Goal: Information Seeking & Learning: Learn about a topic

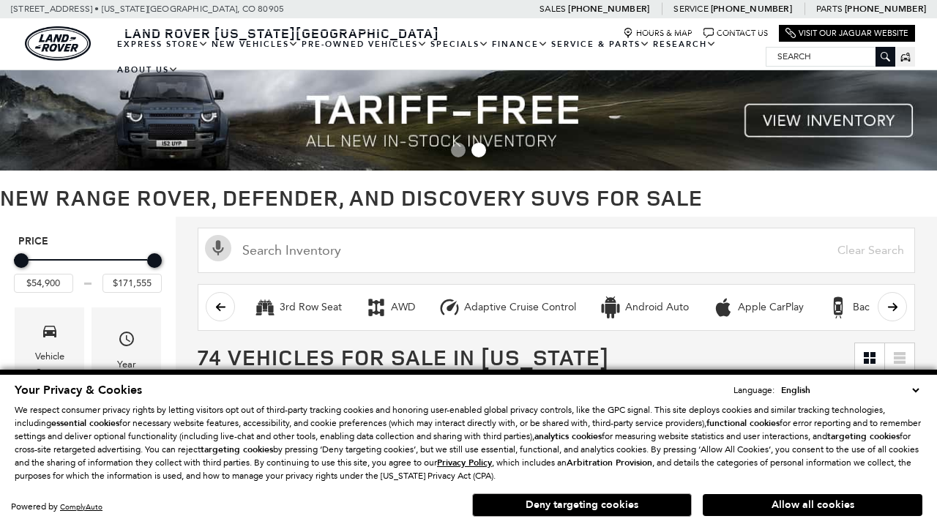
scroll to position [677, 0]
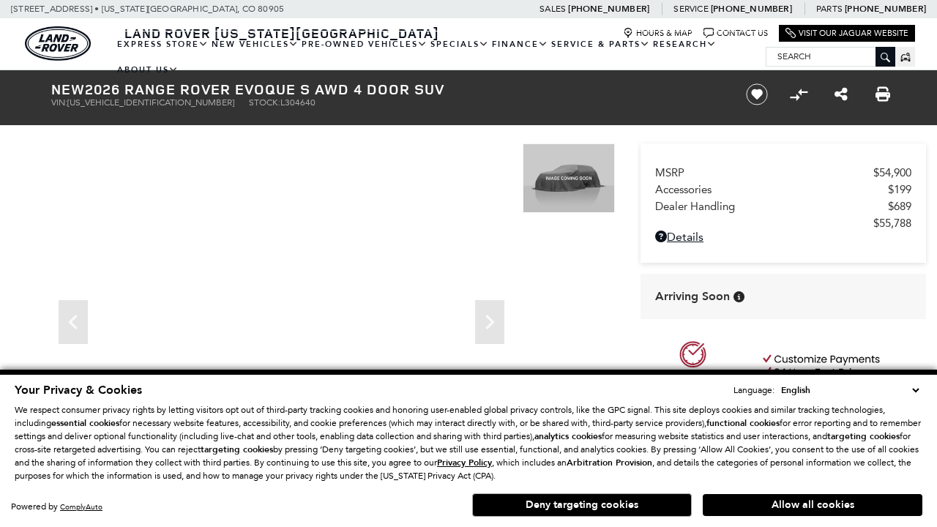
scroll to position [698, 0]
